Goal: Complete application form

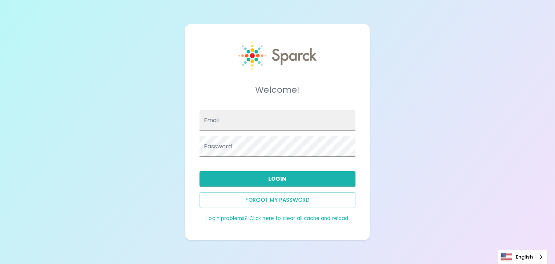
click at [235, 216] on link "Login problems? Click here to clear all cache and reload" at bounding box center [277, 218] width 142 height 7
click at [275, 116] on input "Email" at bounding box center [277, 120] width 156 height 20
type input "[EMAIL_ADDRESS][PERSON_NAME][DOMAIN_NAME]"
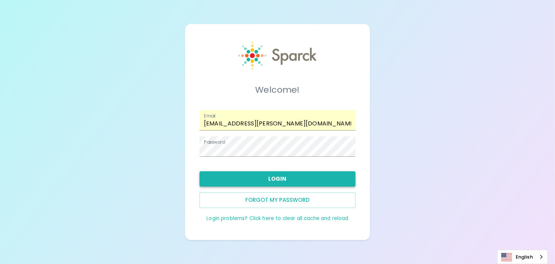
click at [301, 176] on button "Login" at bounding box center [277, 178] width 156 height 15
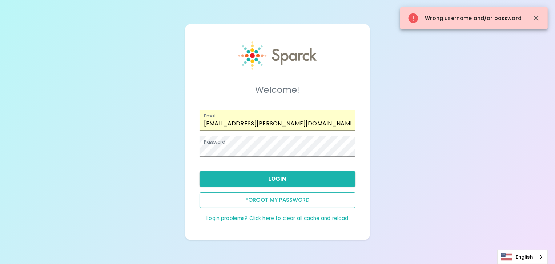
click at [258, 199] on button "Forgot my password" at bounding box center [277, 199] width 156 height 15
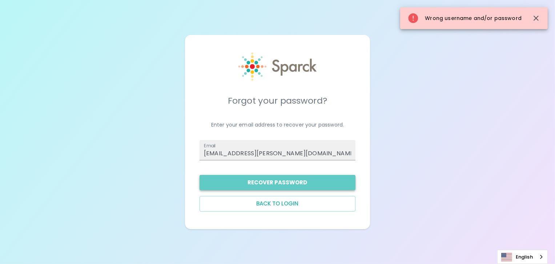
click at [323, 184] on button "Recover Password" at bounding box center [277, 182] width 156 height 15
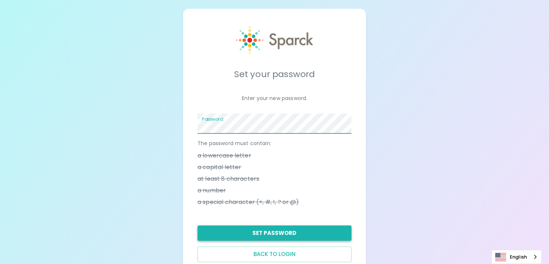
click at [292, 229] on button "Set Password" at bounding box center [275, 232] width 154 height 15
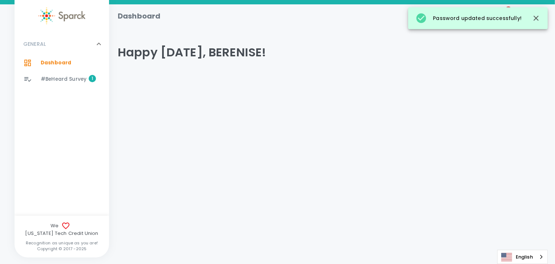
click at [74, 80] on span "#BeHeard Survey" at bounding box center [64, 79] width 46 height 7
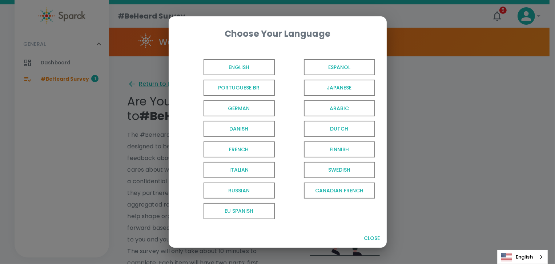
click at [246, 74] on span "English" at bounding box center [238, 67] width 71 height 16
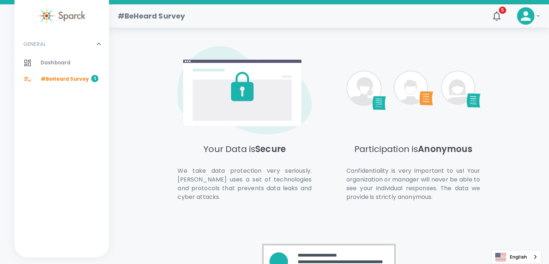
scroll to position [333, 0]
click at [216, 226] on div "Your Data is Secure We take data protection very seriously. Sparck uses a set o…" at bounding box center [311, 197] width 337 height 373
